Goal: Transaction & Acquisition: Purchase product/service

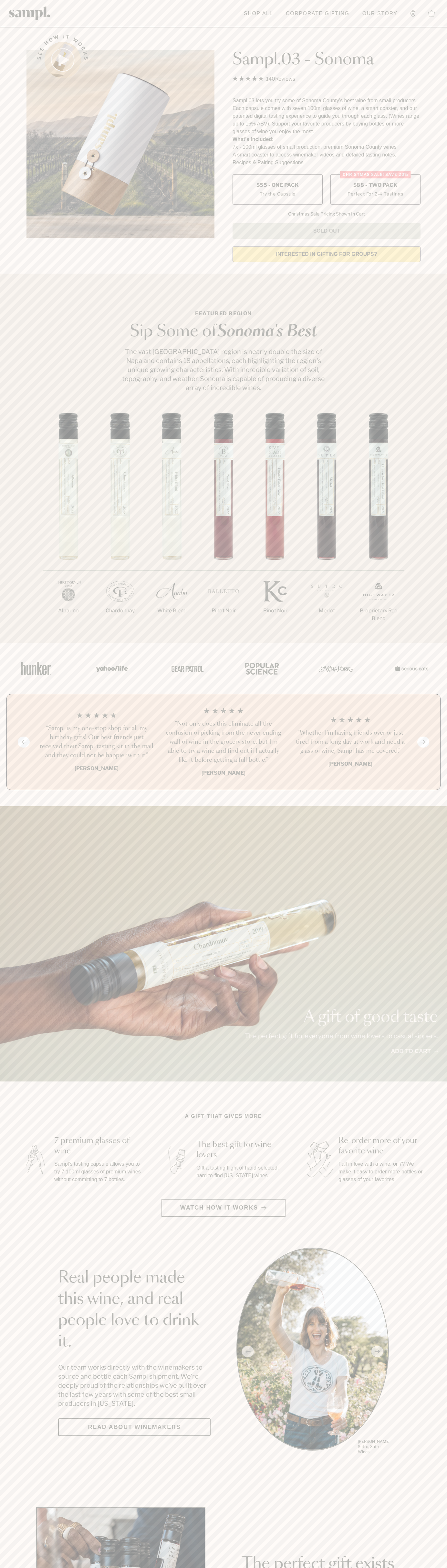
click at [375, 186] on span "$88 - Two Pack" at bounding box center [375, 185] width 44 height 7
click at [224, 743] on h3 "“Not only does this eliminate all the confusion of picking from the never endin…" at bounding box center [223, 742] width 116 height 45
click at [166, 28] on div "See how it works" at bounding box center [120, 146] width 188 height 241
click at [420, 513] on div "1/7 Albarino 2/7 Chardonnay 3/7" at bounding box center [224, 528] width 447 height 230
click at [155, 1567] on html "Skip to main content Toggle navigation menu Shop All Corporate Gifting Our Stor…" at bounding box center [224, 1513] width 447 height 3026
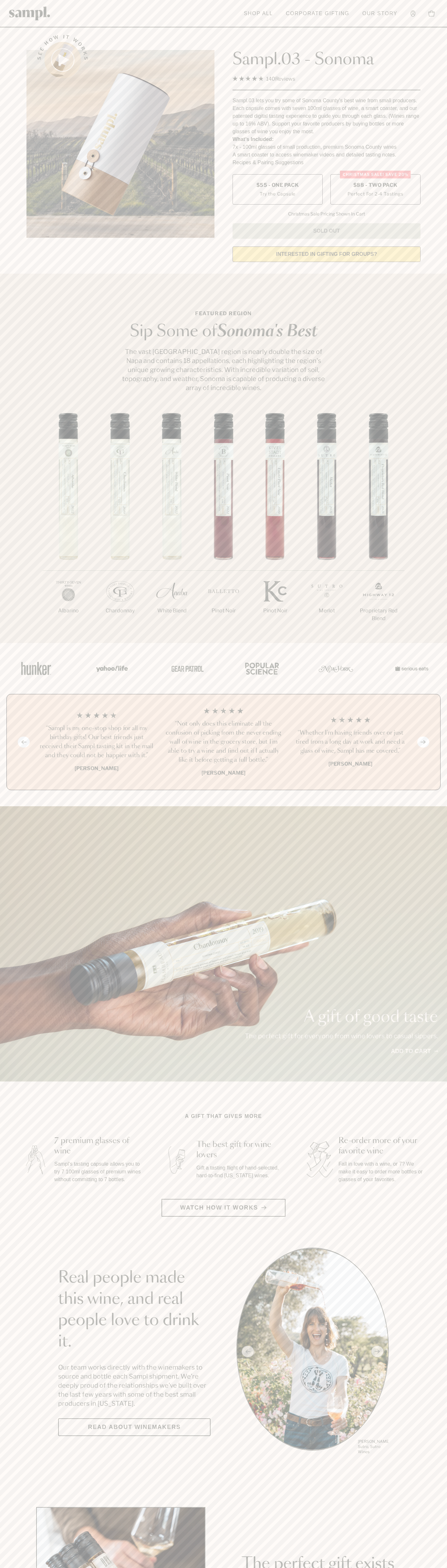
click at [27, 1152] on img at bounding box center [35, 1159] width 29 height 36
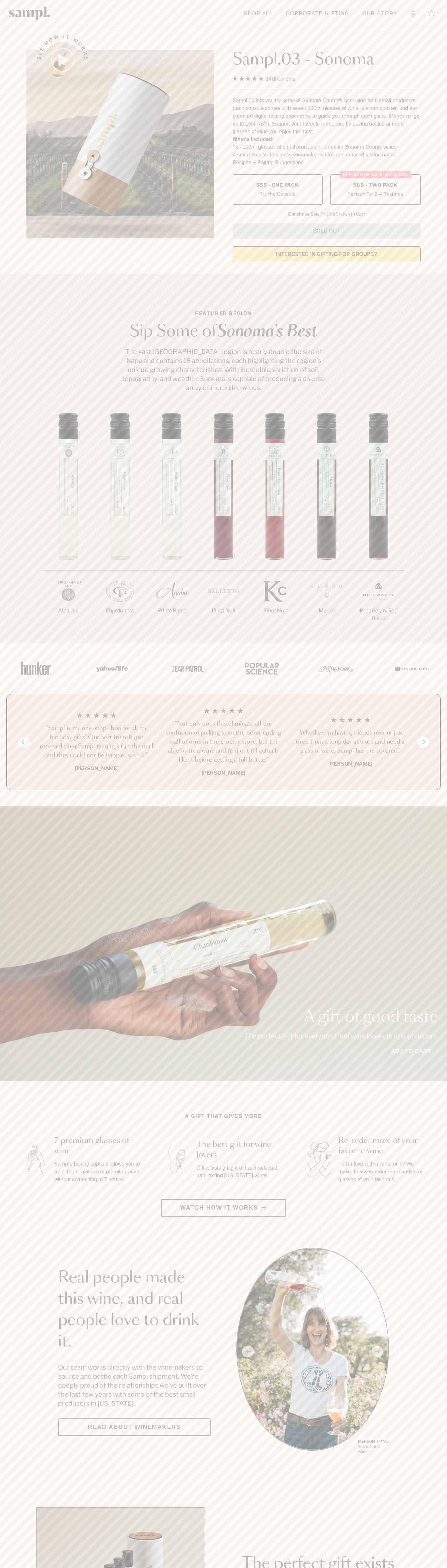
click at [375, 186] on span "$88 - Two Pack" at bounding box center [375, 185] width 44 height 7
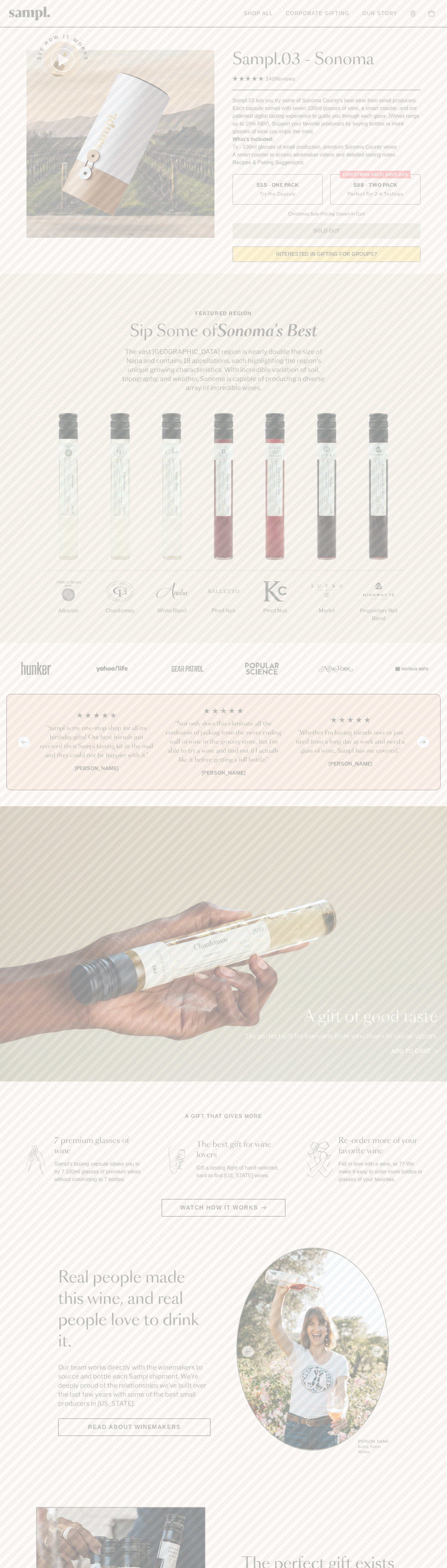
click at [224, 743] on h3 "“Not only does this eliminate all the confusion of picking from the never endin…" at bounding box center [223, 742] width 116 height 45
